Goal: Task Accomplishment & Management: Manage account settings

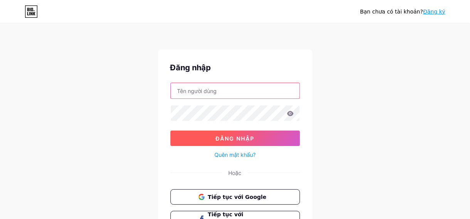
type input "[EMAIL_ADDRESS][DOMAIN_NAME]"
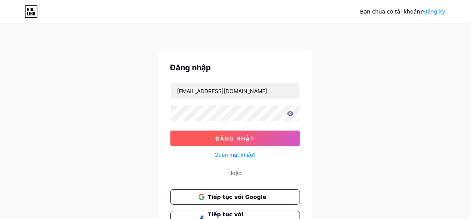
click at [241, 138] on font "Đăng nhập" at bounding box center [235, 138] width 39 height 7
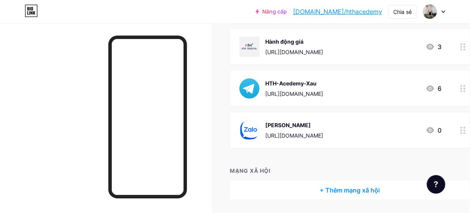
scroll to position [179, 0]
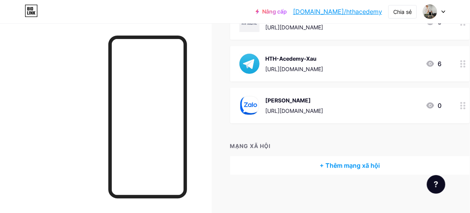
click at [296, 104] on div "[PERSON_NAME] [URL][DOMAIN_NAME]" at bounding box center [295, 105] width 58 height 20
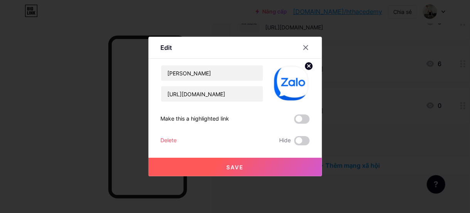
scroll to position [173, 0]
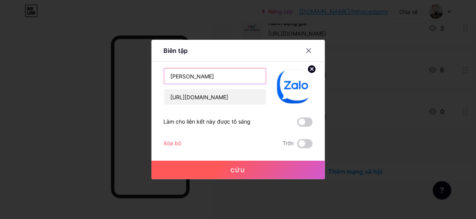
drag, startPoint x: 235, startPoint y: 74, endPoint x: 48, endPoint y: 63, distance: 187.0
click at [48, 63] on div "Biên tập Nội dung YouTube Phát video YouTube mà không cần rời khỏi trang của bạ…" at bounding box center [238, 109] width 476 height 219
type input "Trung Thìn"
click at [270, 169] on button "Cứu" at bounding box center [239, 169] width 174 height 19
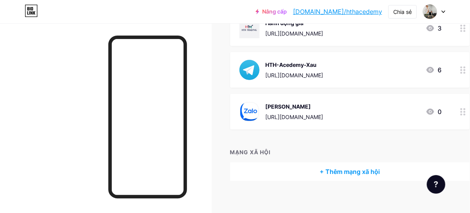
scroll to position [134, 0]
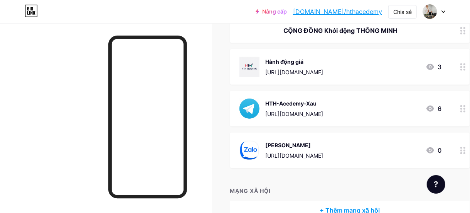
click at [287, 110] on div "[URL][DOMAIN_NAME]" at bounding box center [295, 114] width 58 height 8
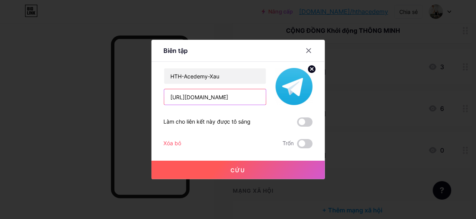
drag, startPoint x: 262, startPoint y: 100, endPoint x: 145, endPoint y: 103, distance: 117.3
click at [145, 103] on div "Biên tập Nội dung YouTube Phát video YouTube mà không cần rời khỏi trang của bạ…" at bounding box center [238, 109] width 476 height 219
paste input "[URL][DOMAIN_NAME][DATE]"
type input "[URL][DOMAIN_NAME][DATE]"
click at [257, 172] on button "Cứu" at bounding box center [239, 169] width 174 height 19
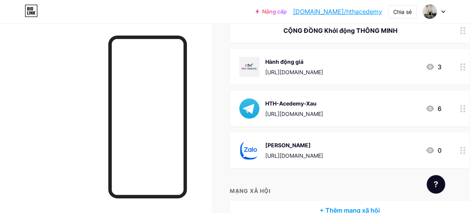
scroll to position [96, 0]
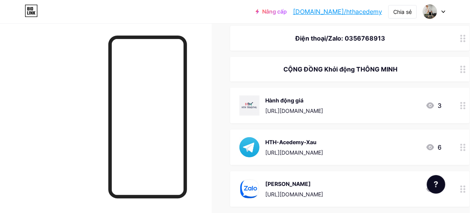
click at [466, 105] on icon at bounding box center [463, 105] width 5 height 7
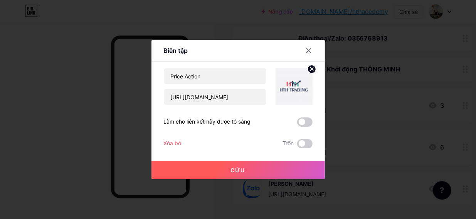
click at [168, 144] on font "Xóa bỏ" at bounding box center [173, 143] width 18 height 7
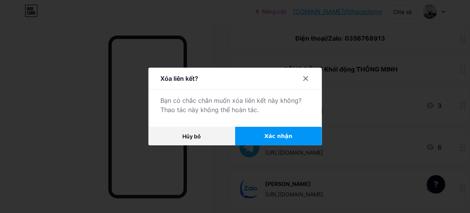
click at [276, 140] on span "Xác nhận" at bounding box center [279, 136] width 28 height 8
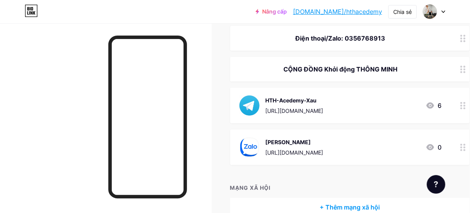
click at [306, 99] on font "HTH-Acedemy-Xau" at bounding box center [291, 100] width 51 height 7
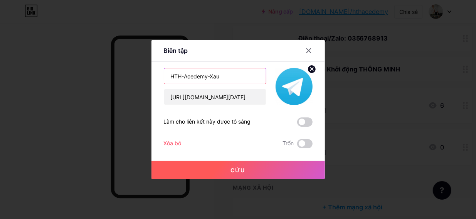
drag, startPoint x: 234, startPoint y: 74, endPoint x: 88, endPoint y: 68, distance: 145.9
click at [88, 68] on div "Biên tập Nội dung YouTube Phát video YouTube mà không cần rời khỏi trang của bạ…" at bounding box center [238, 109] width 476 height 219
drag, startPoint x: 245, startPoint y: 76, endPoint x: 118, endPoint y: 73, distance: 127.3
click at [118, 73] on div "Biên tập Nội dung YouTube Phát video YouTube mà không cần rời khỏi trang của bạ…" at bounding box center [238, 109] width 476 height 219
type input "Tin tức hàng ngày"
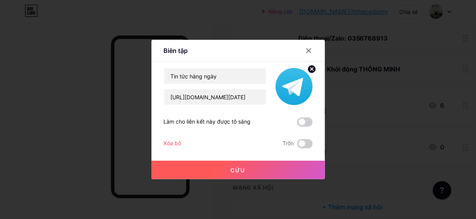
click at [230, 176] on button "Cứu" at bounding box center [239, 169] width 174 height 19
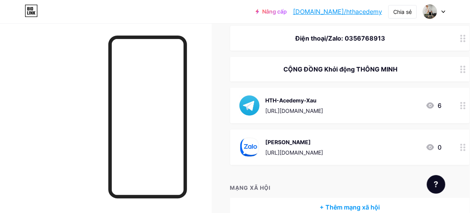
scroll to position [19, 0]
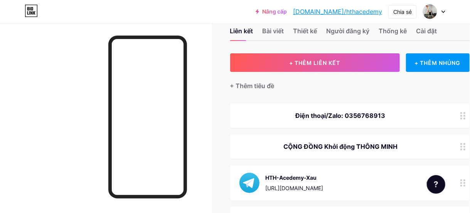
click at [464, 147] on icon at bounding box center [463, 146] width 5 height 7
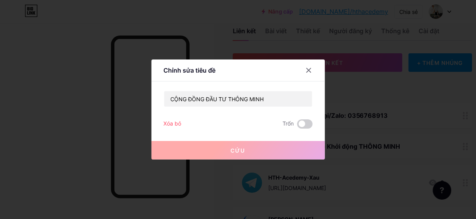
click at [174, 122] on font "Xóa bỏ" at bounding box center [173, 123] width 18 height 7
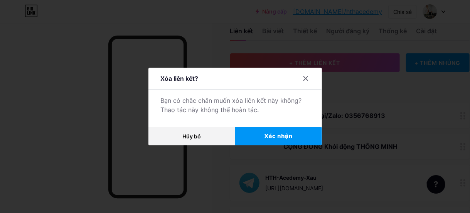
click at [280, 139] on font "Xác nhận" at bounding box center [279, 136] width 28 height 6
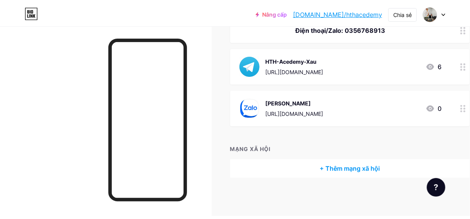
scroll to position [0, 0]
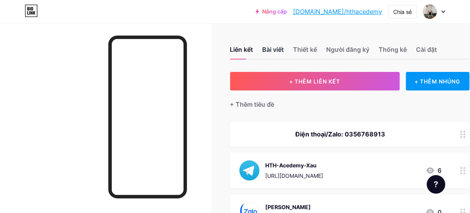
click at [283, 49] on font "Bài viết" at bounding box center [274, 50] width 22 height 8
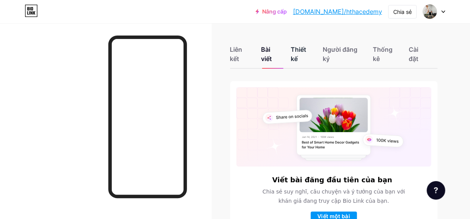
click at [310, 53] on div "Thiết kế" at bounding box center [302, 56] width 23 height 23
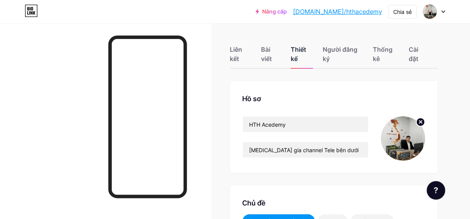
scroll to position [39, 0]
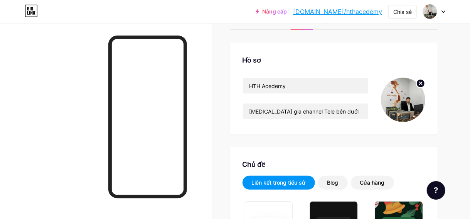
type input "#f5efef"
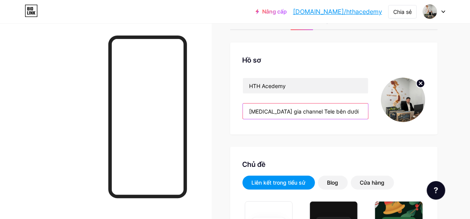
drag, startPoint x: 297, startPoint y: 110, endPoint x: 278, endPoint y: 113, distance: 19.5
click at [278, 113] on input "[MEDICAL_DATA] gia channel Tele bên dưới" at bounding box center [305, 110] width 125 height 15
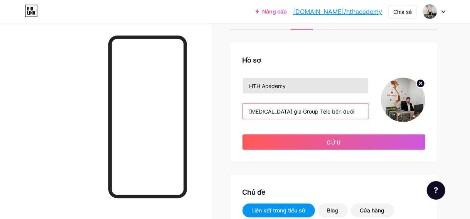
type input "[MEDICAL_DATA] gia Group Tele bên dưới"
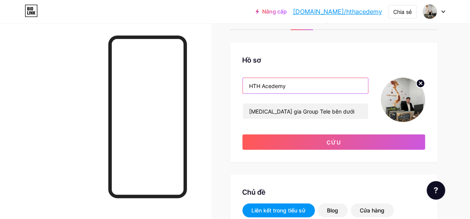
click at [295, 86] on input "HTH Acedemy" at bounding box center [305, 85] width 125 height 15
click at [303, 88] on input "HTH Acedemy" at bounding box center [305, 85] width 125 height 15
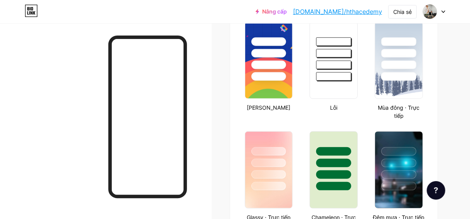
scroll to position [77, 0]
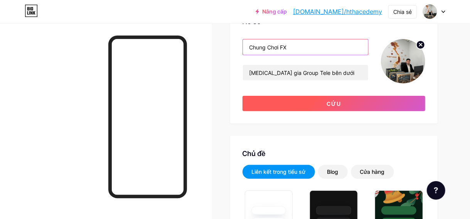
type input "Chung Chơi FX"
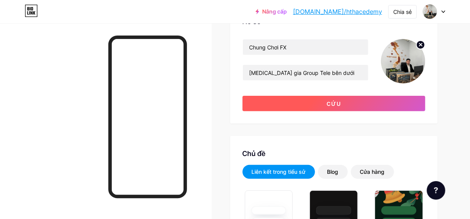
click at [353, 101] on button "Cứu" at bounding box center [334, 103] width 183 height 15
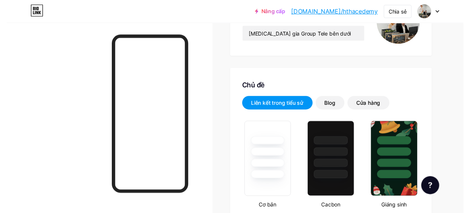
scroll to position [0, 0]
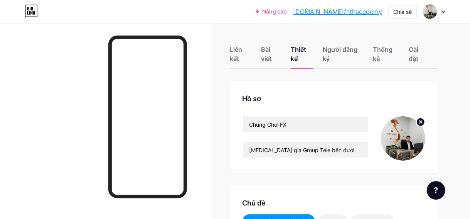
drag, startPoint x: 341, startPoint y: 10, endPoint x: 239, endPoint y: 20, distance: 102.7
click at [239, 20] on div "Nâng cấp [DOMAIN_NAME]/hthace... [DOMAIN_NAME]/hthacedemy Chia sẻ Chuyển đổi tà…" at bounding box center [235, 11] width 470 height 23
click at [233, 55] on font "Liên kết" at bounding box center [236, 54] width 12 height 17
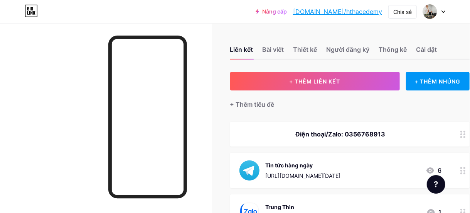
drag, startPoint x: 365, startPoint y: 7, endPoint x: 392, endPoint y: 37, distance: 39.3
click at [392, 37] on div "Liên kết Bài viết Thiết kế Người đăng ký Thống kê Cài đặt" at bounding box center [350, 45] width 240 height 27
click at [273, 54] on div "Bài viết" at bounding box center [274, 52] width 22 height 14
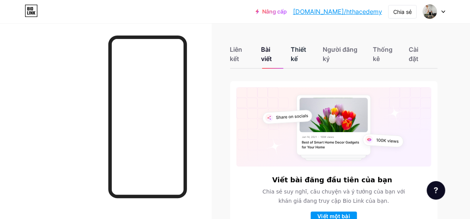
click at [304, 53] on div "Thiết kế" at bounding box center [302, 56] width 23 height 23
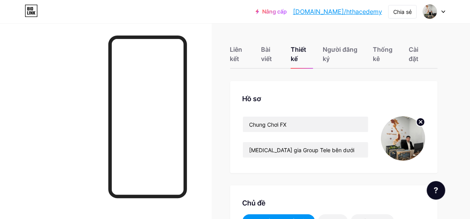
type input "#f5efef"
click at [405, 51] on div "Liên kết Bài viết Thiết kế Người đăng ký Thống kê Cài đặt" at bounding box center [334, 50] width 208 height 36
click at [336, 50] on font "Người đăng ký" at bounding box center [340, 54] width 35 height 17
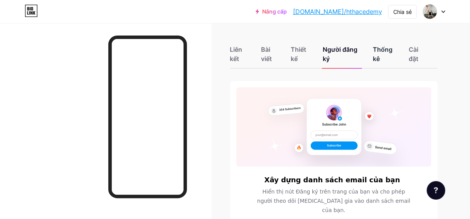
click at [385, 59] on div "Thống kê" at bounding box center [386, 56] width 27 height 23
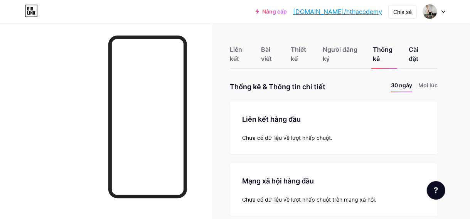
click at [412, 59] on font "Cài đặt" at bounding box center [414, 54] width 10 height 17
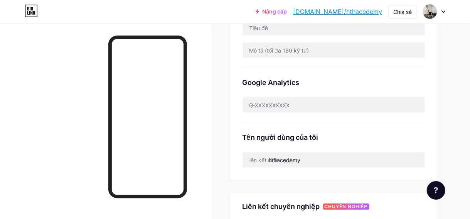
scroll to position [270, 0]
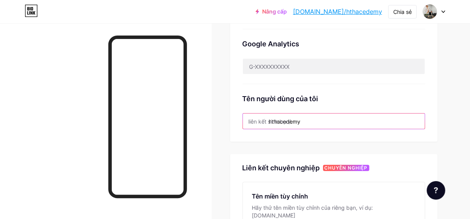
click at [338, 115] on input "hthacedemy" at bounding box center [334, 120] width 182 height 15
drag, startPoint x: 331, startPoint y: 116, endPoint x: 237, endPoint y: 122, distance: 94.3
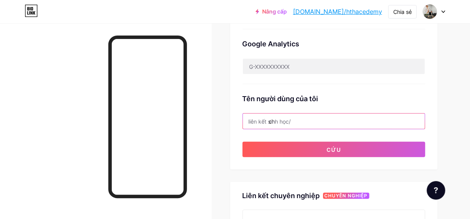
type input "c"
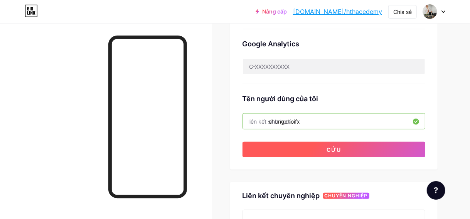
type input "chungchoifx"
click at [328, 152] on button "Cứu" at bounding box center [334, 149] width 183 height 15
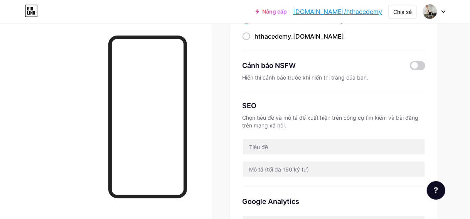
scroll to position [35, 0]
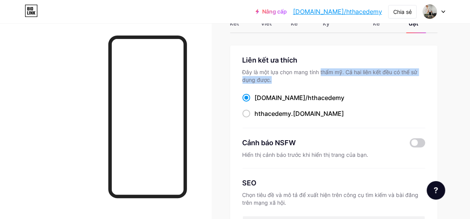
drag, startPoint x: 280, startPoint y: 78, endPoint x: 339, endPoint y: 74, distance: 58.4
click at [331, 74] on div "Đây là một lựa chọn mang tính thẩm mỹ. Cả hai liên kết đều có thể sử dụng được." at bounding box center [334, 75] width 183 height 15
click at [342, 75] on font "Đây là một lựa chọn mang tính thẩm mỹ. Cả hai liên kết đều có thể sử dụng được." at bounding box center [330, 76] width 175 height 14
click at [264, 96] on font "[DOMAIN_NAME]/" at bounding box center [281, 98] width 53 height 8
click at [260, 102] on input "[DOMAIN_NAME]/ hthacedemy" at bounding box center [257, 104] width 5 height 5
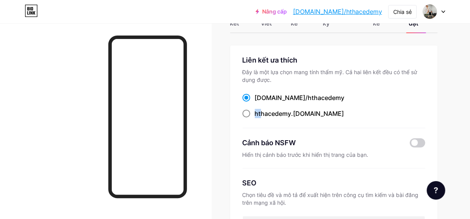
click at [263, 110] on div "hthacedemy .[DOMAIN_NAME]" at bounding box center [334, 114] width 183 height 10
click at [271, 112] on font "hthacedemy" at bounding box center [273, 114] width 37 height 8
click at [260, 118] on input "hthacedemy .[DOMAIN_NAME]" at bounding box center [257, 120] width 5 height 5
radio input "true"
click at [279, 98] on font "[DOMAIN_NAME]/" at bounding box center [281, 98] width 53 height 8
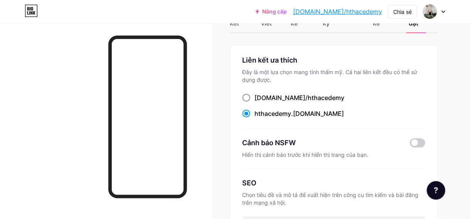
click at [260, 102] on input "[DOMAIN_NAME]/ hthacedemy" at bounding box center [257, 104] width 5 height 5
radio input "true"
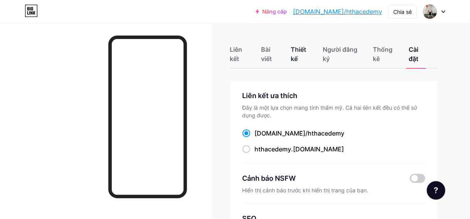
click at [302, 49] on font "Thiết kế" at bounding box center [298, 54] width 15 height 17
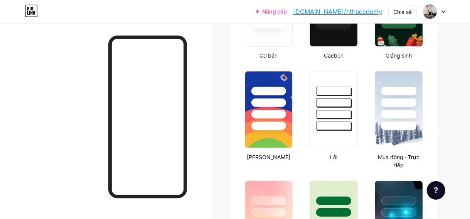
type input "#f5efef"
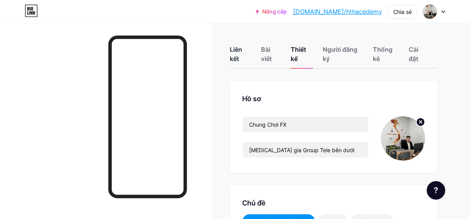
click at [245, 61] on div "Liên kết" at bounding box center [241, 56] width 22 height 23
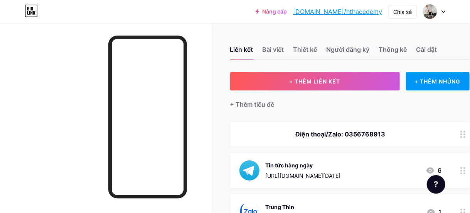
click at [245, 61] on div "Liên kết Bài viết Thiết kế Người đăng ký Thống kê Cài đặt + THÊM LIÊN KẾT + THÊ…" at bounding box center [251, 171] width 502 height 296
drag, startPoint x: 371, startPoint y: 7, endPoint x: 211, endPoint y: 17, distance: 160.4
click at [211, 17] on div "Nâng cấp [DOMAIN_NAME]/hthace... [DOMAIN_NAME]/hthacedemy Chia sẻ Chuyển đổi tà…" at bounding box center [235, 12] width 470 height 14
